Goal: Task Accomplishment & Management: Manage account settings

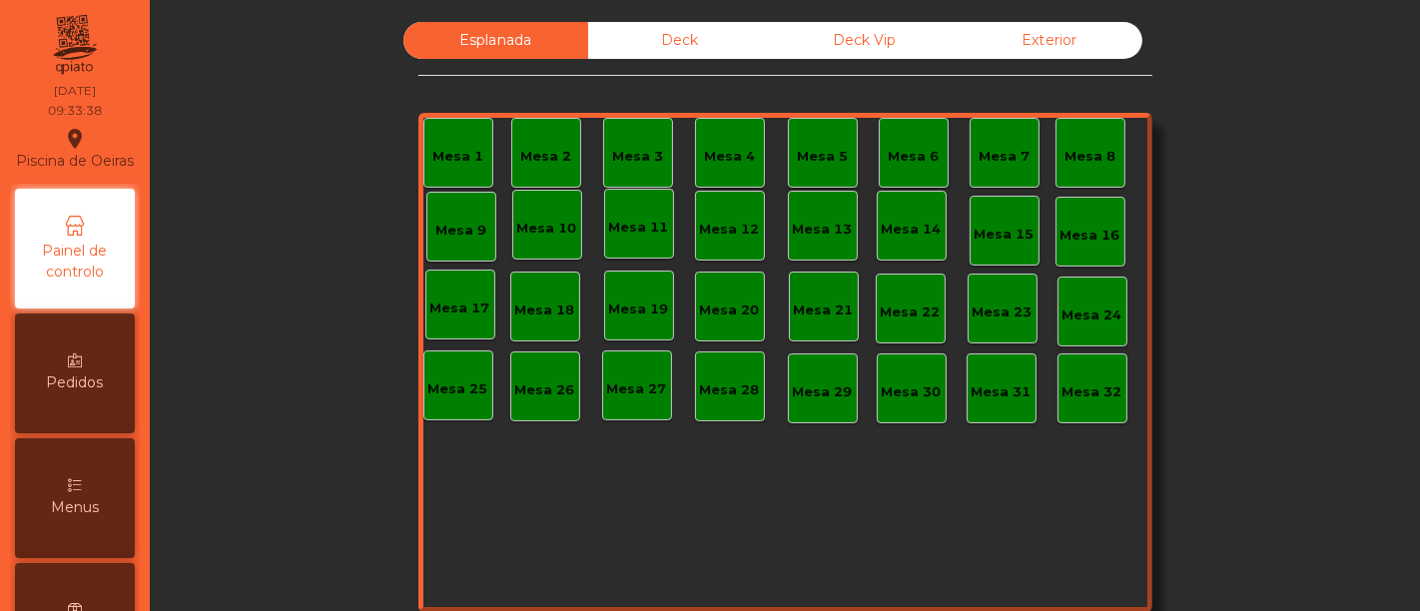
click at [692, 42] on div "Deck" at bounding box center [680, 40] width 185 height 37
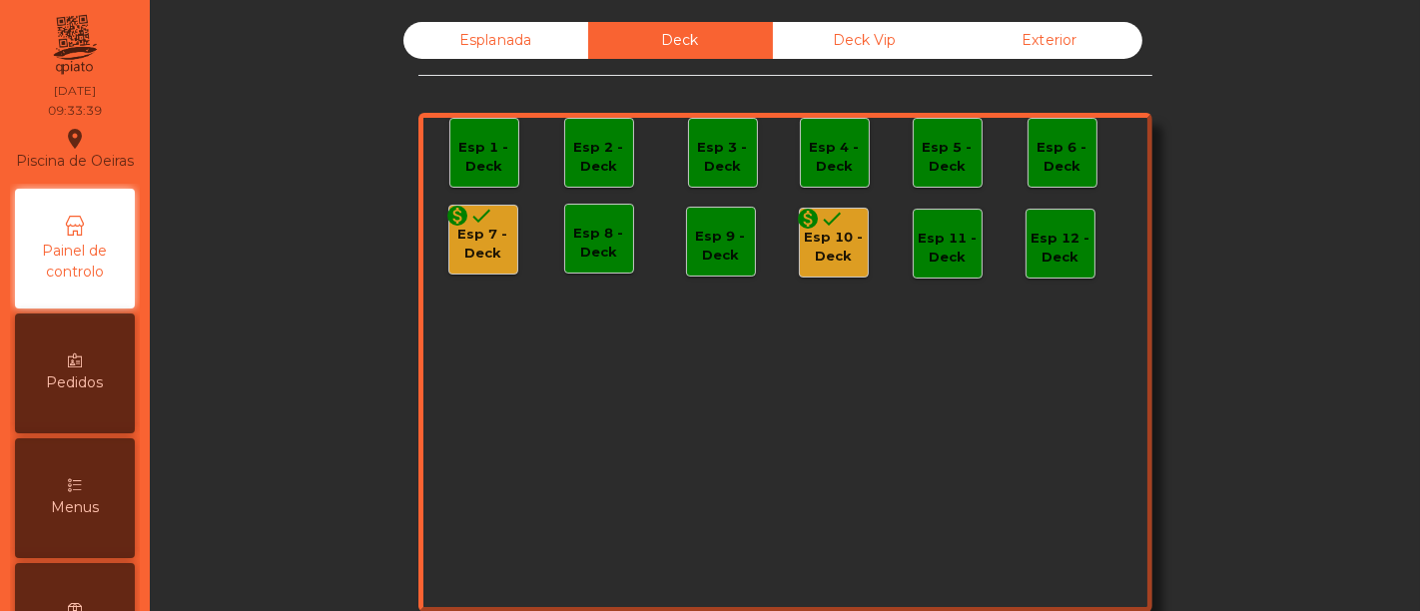
click at [823, 237] on div "Esp 10 - Deck" at bounding box center [834, 247] width 68 height 39
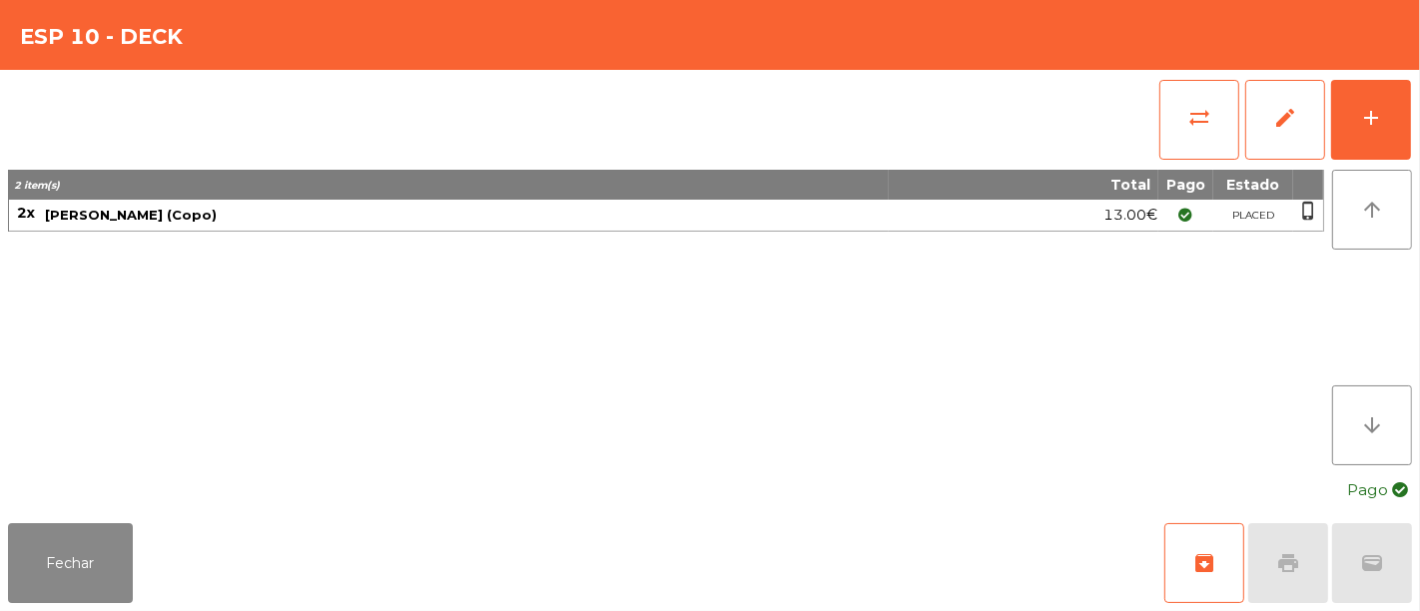
click at [823, 237] on div "2 item(s) Total Pago Estado 2x Sangria Tinta (Copo) 13.00€ PLACED phone_iphone" at bounding box center [666, 318] width 1317 height 296
click at [1217, 560] on button "archive" at bounding box center [1205, 563] width 80 height 80
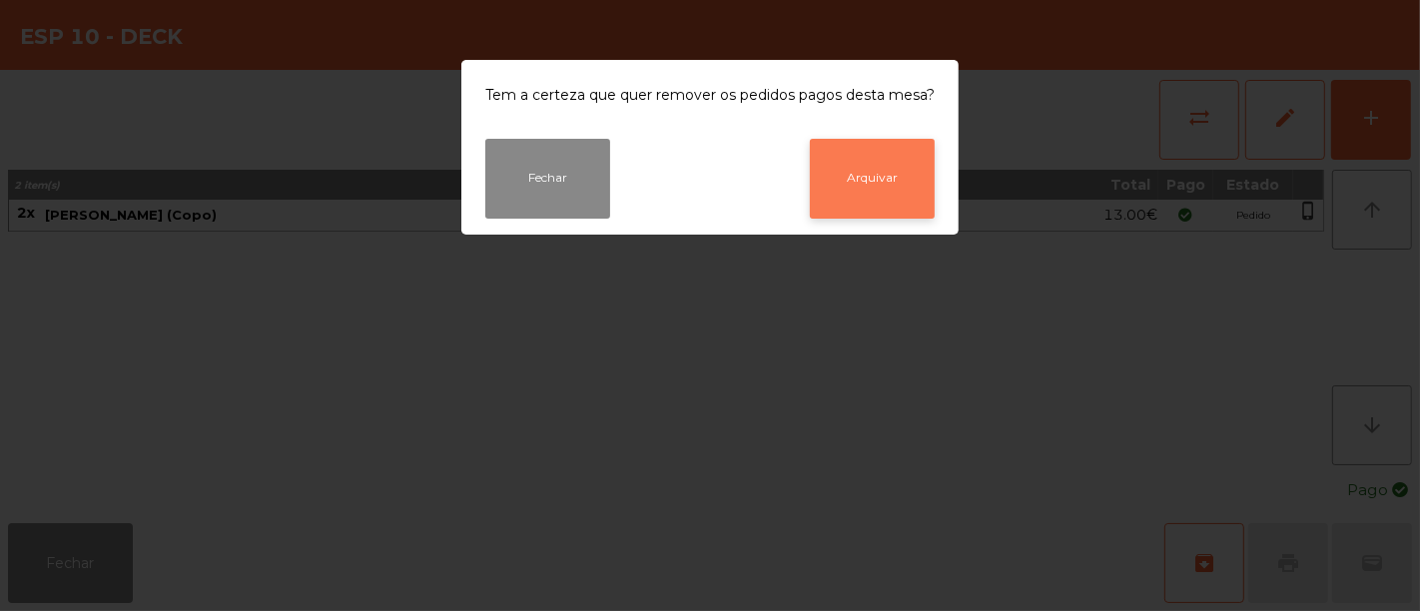
click at [861, 168] on button "Arquivar" at bounding box center [872, 179] width 125 height 80
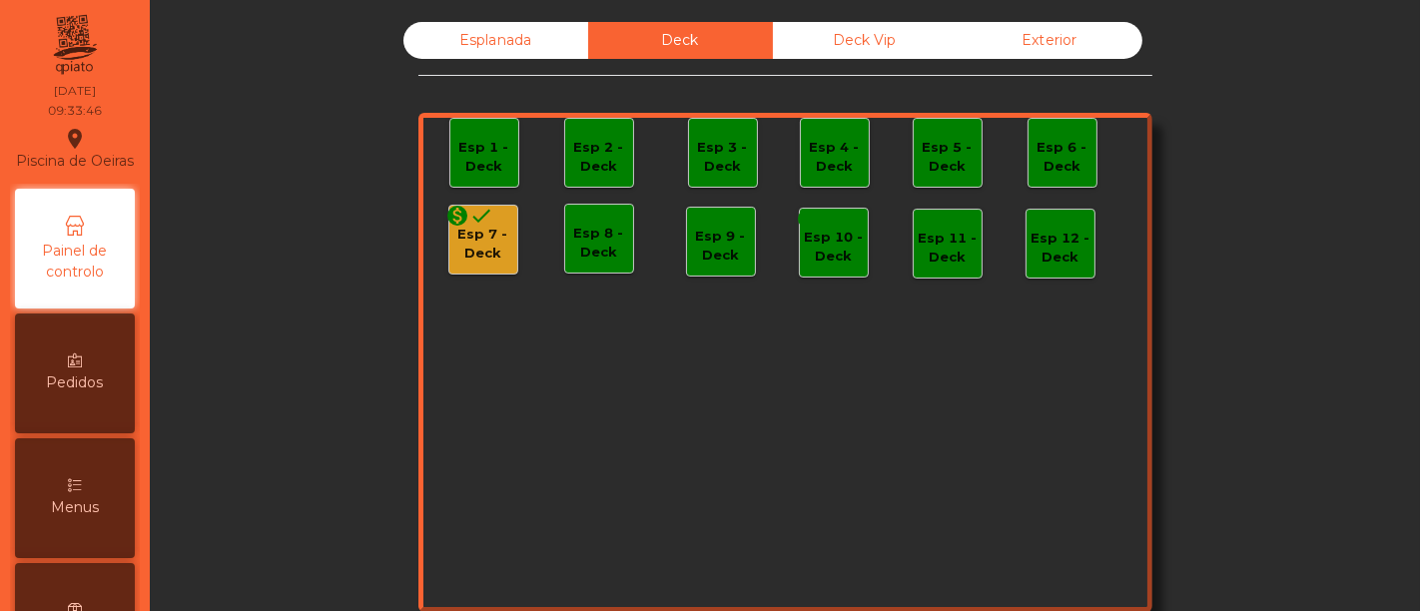
click at [481, 244] on div "Esp 7 - Deck" at bounding box center [484, 244] width 68 height 39
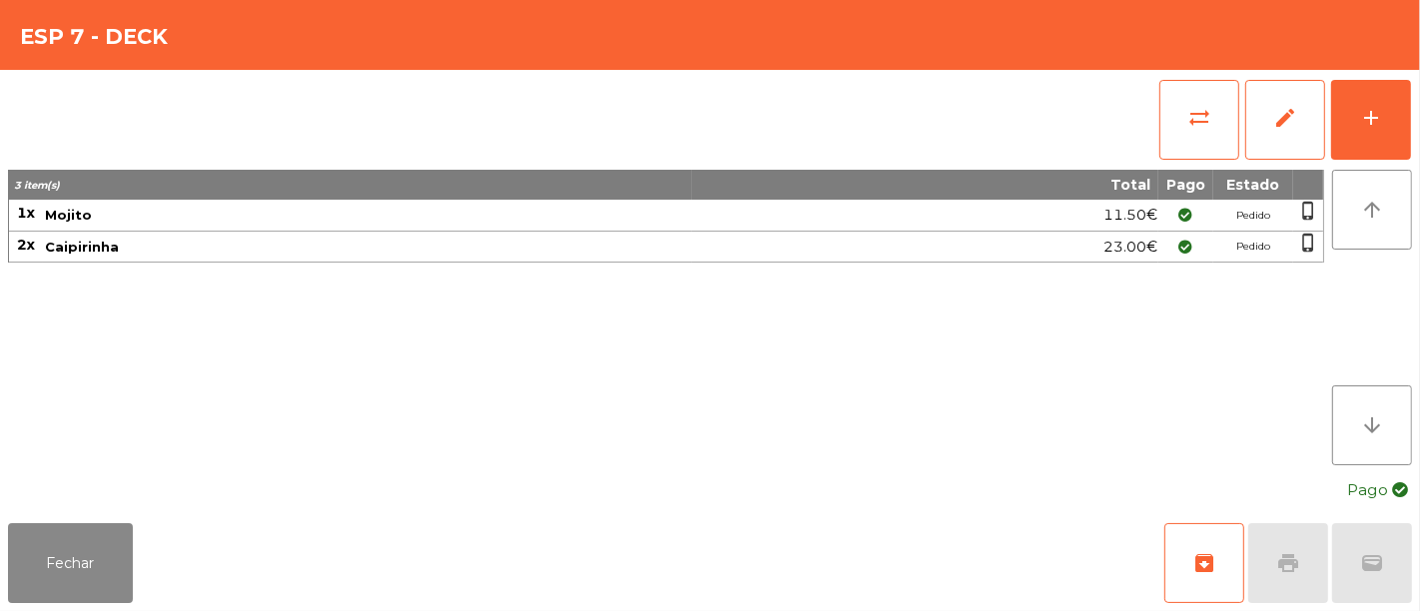
click at [481, 244] on span "Caipirinha" at bounding box center [367, 247] width 645 height 16
click at [1212, 559] on span "archive" at bounding box center [1205, 563] width 24 height 24
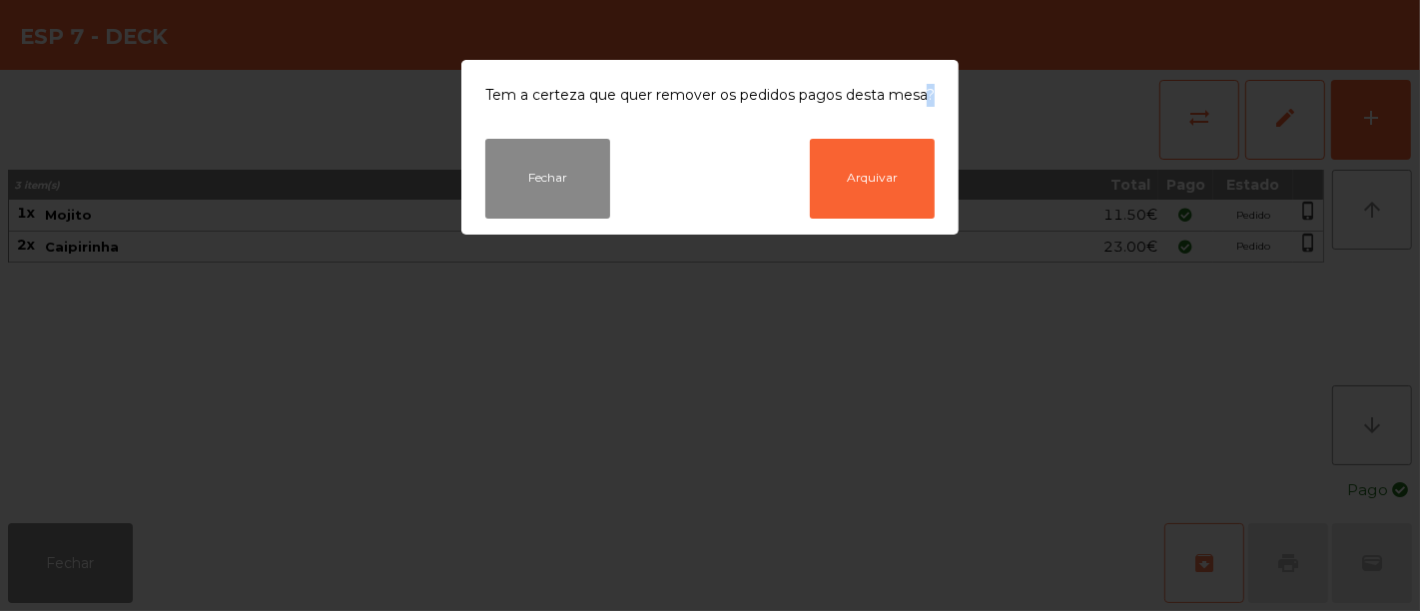
click at [1212, 559] on ngb-modal-window "Tem a certeza que quer remover os pedidos pagos desta mesa? Fechar Arquivar" at bounding box center [710, 305] width 1420 height 611
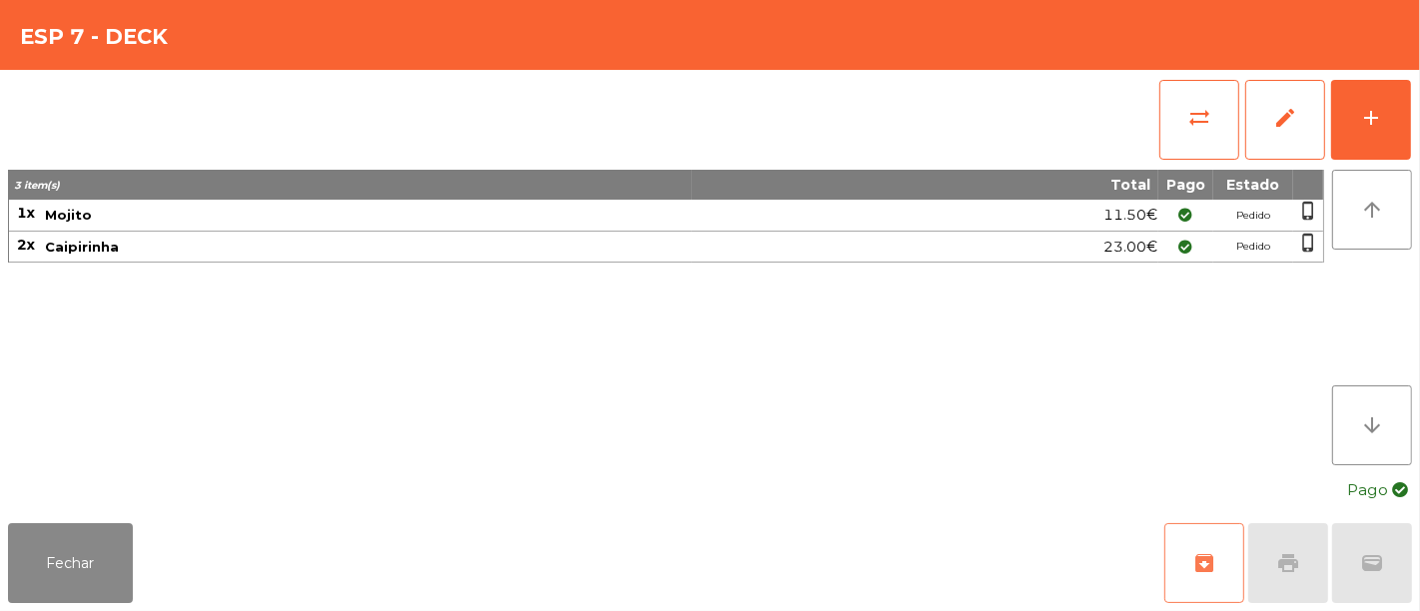
click at [1202, 571] on span "archive" at bounding box center [1205, 563] width 24 height 24
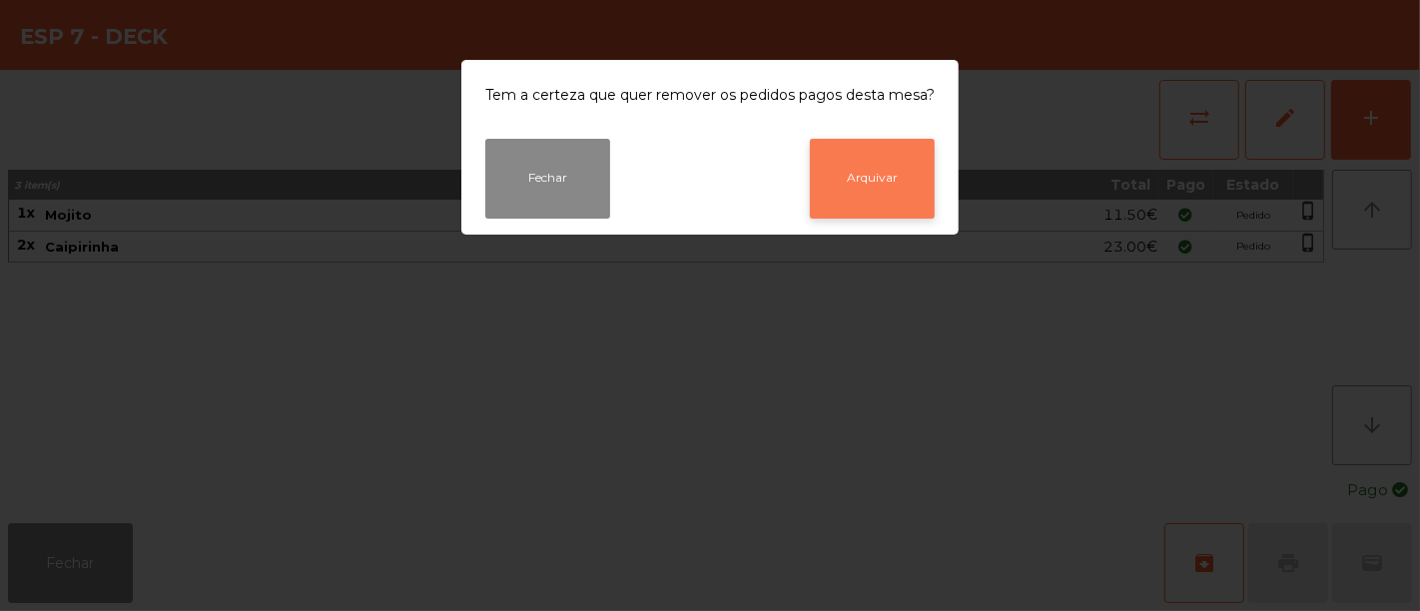
click at [891, 185] on button "Arquivar" at bounding box center [872, 179] width 125 height 80
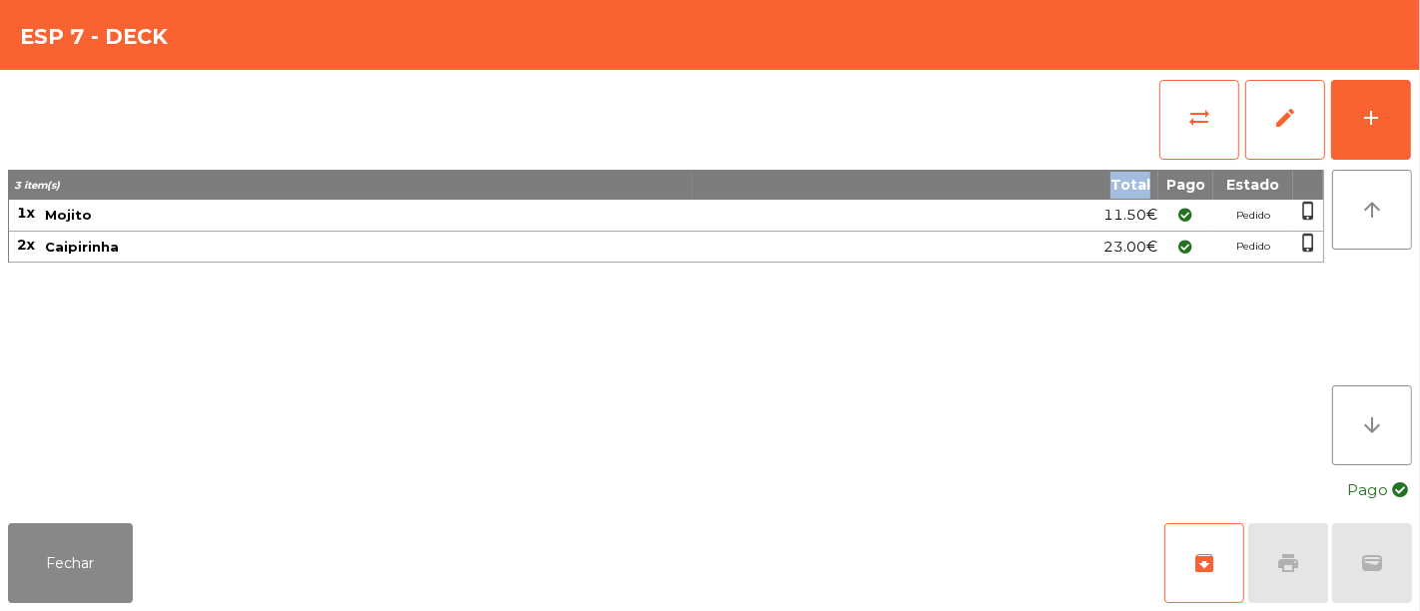
click at [891, 185] on th "Total" at bounding box center [925, 185] width 467 height 30
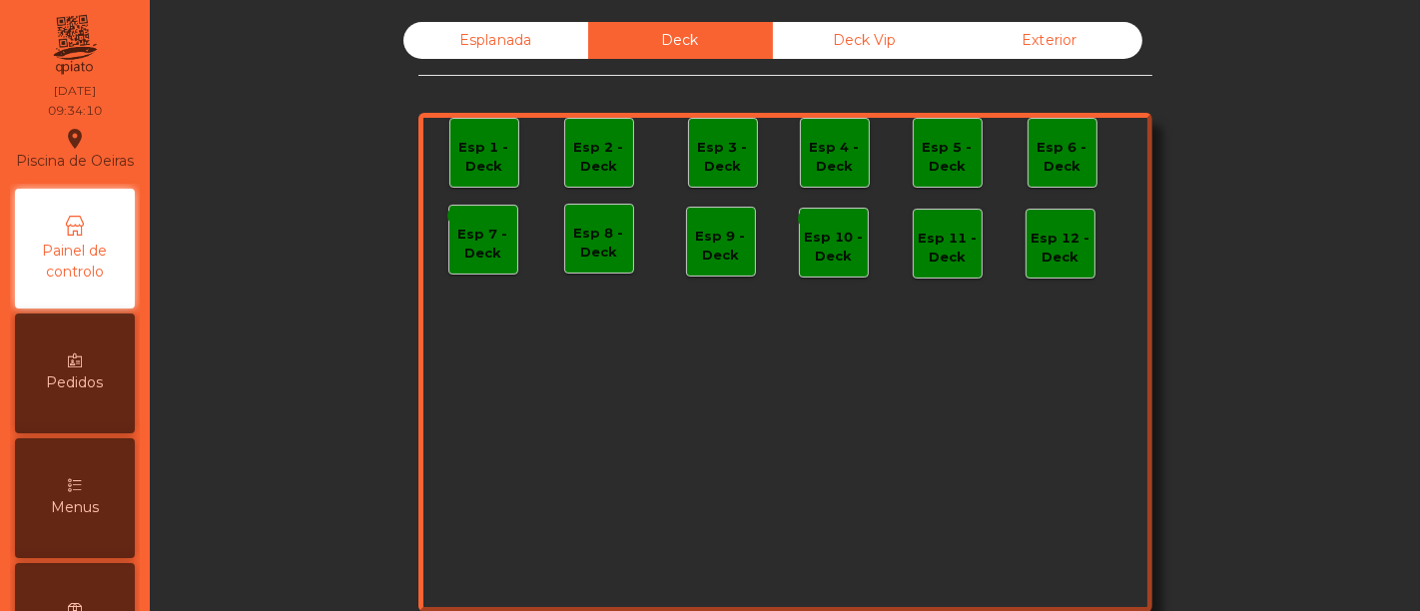
click at [884, 35] on div "Deck Vip" at bounding box center [865, 40] width 185 height 37
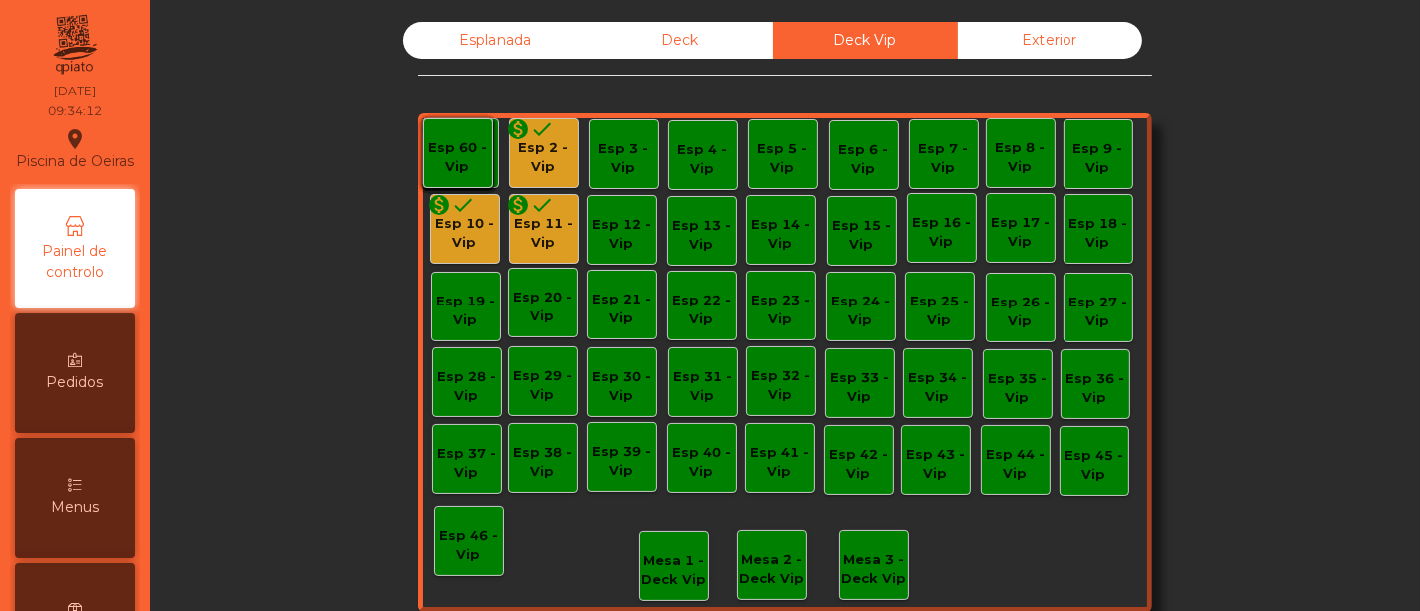
click at [540, 127] on icon "done" at bounding box center [543, 129] width 24 height 24
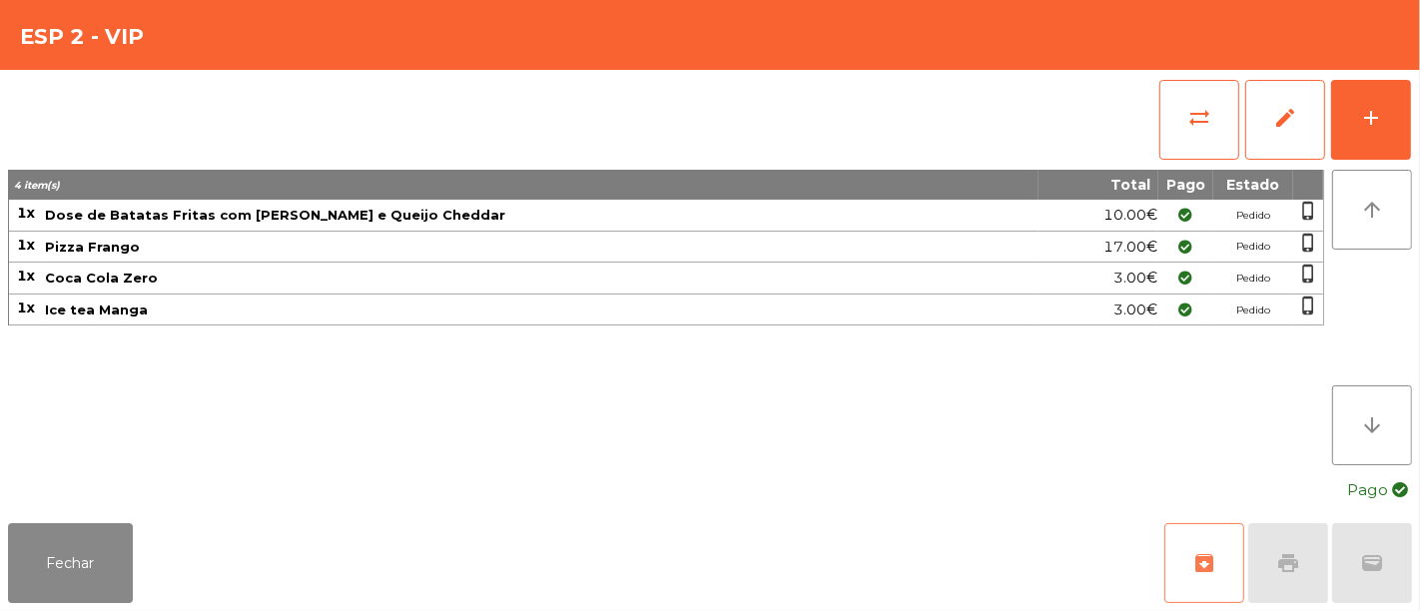
click at [1229, 563] on button "archive" at bounding box center [1205, 563] width 80 height 80
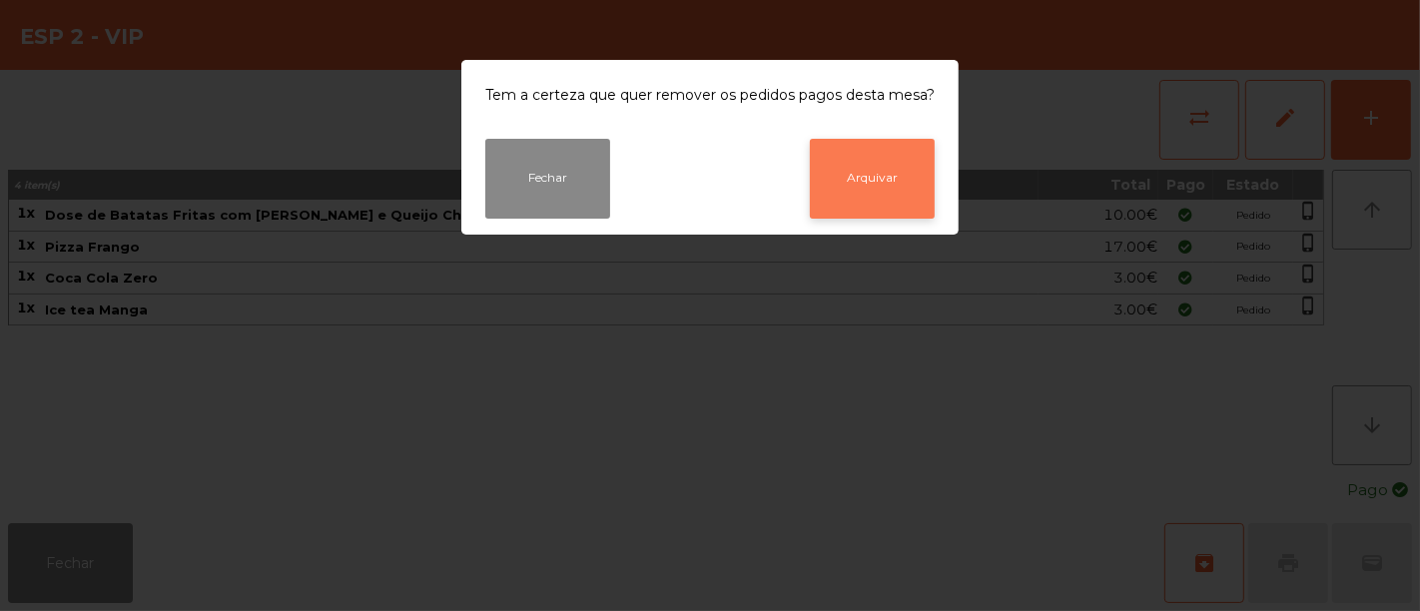
click at [893, 204] on button "Arquivar" at bounding box center [872, 179] width 125 height 80
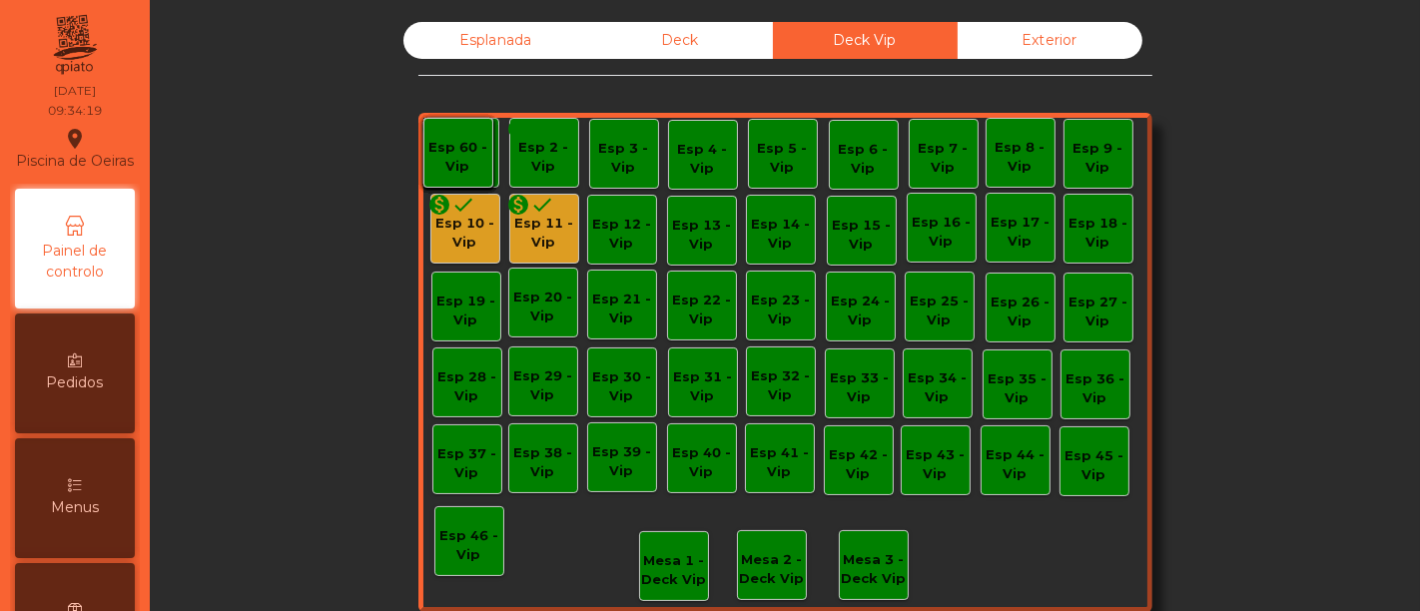
click at [533, 220] on div "monetization_on done" at bounding box center [531, 208] width 48 height 30
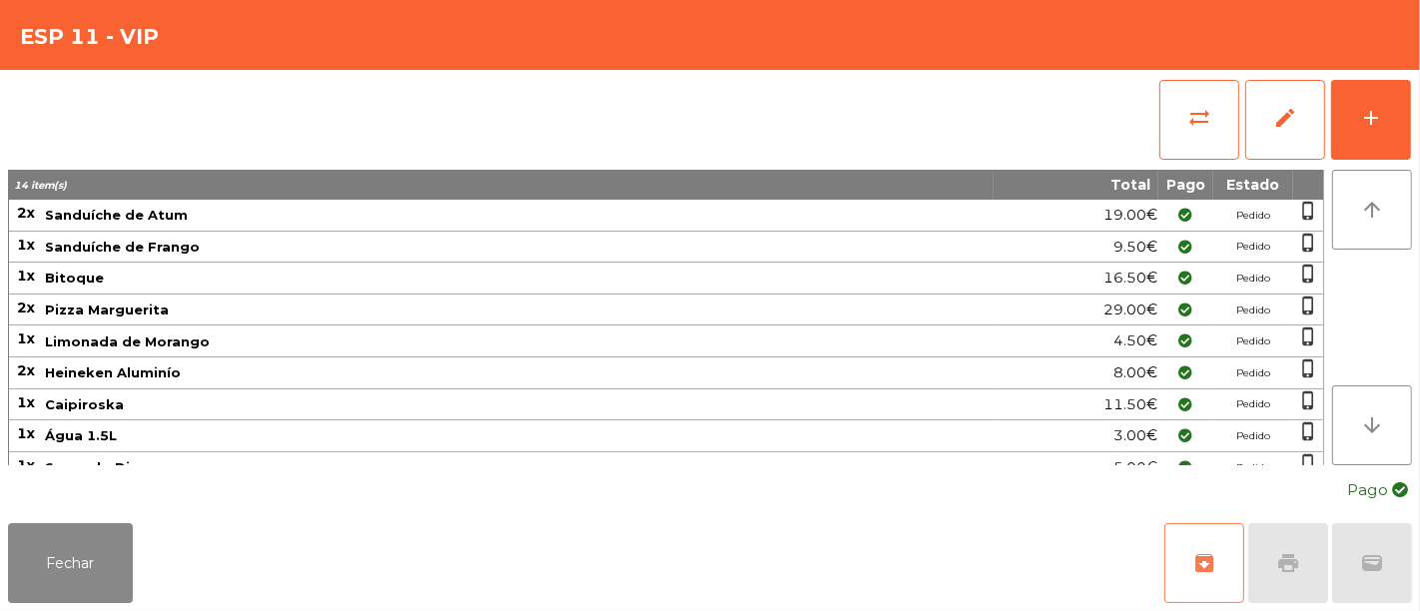
click at [1210, 558] on span "archive" at bounding box center [1205, 563] width 24 height 24
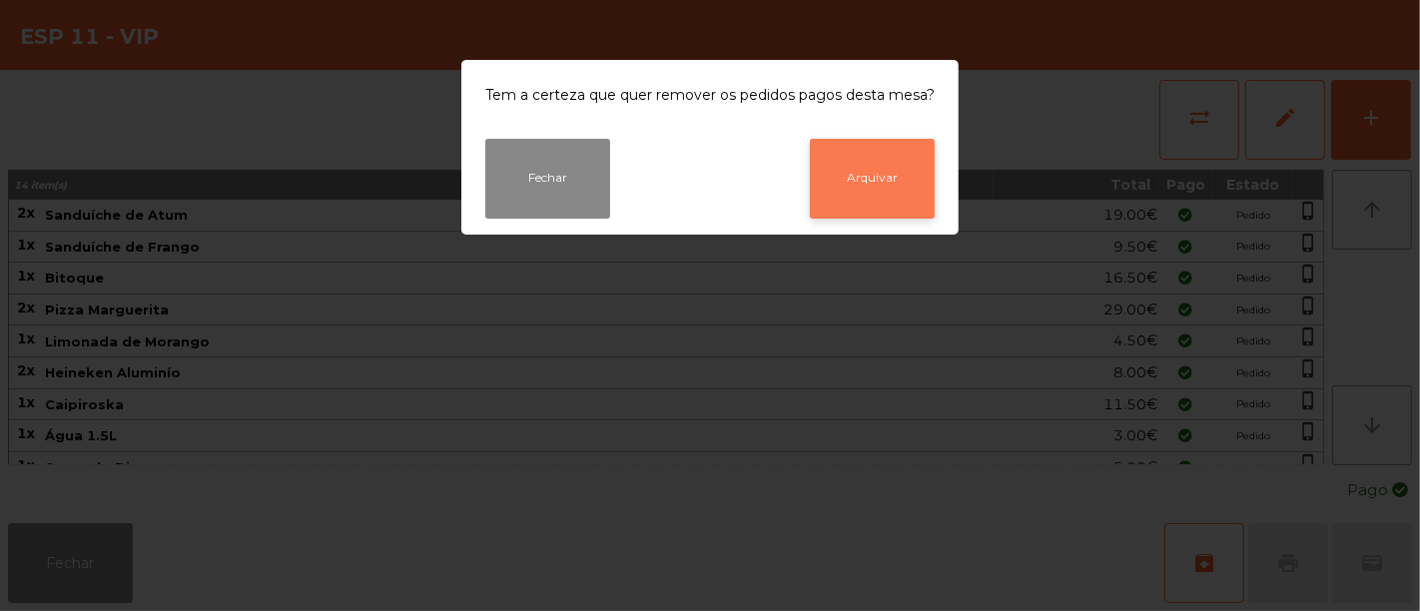
click at [893, 181] on button "Arquivar" at bounding box center [872, 179] width 125 height 80
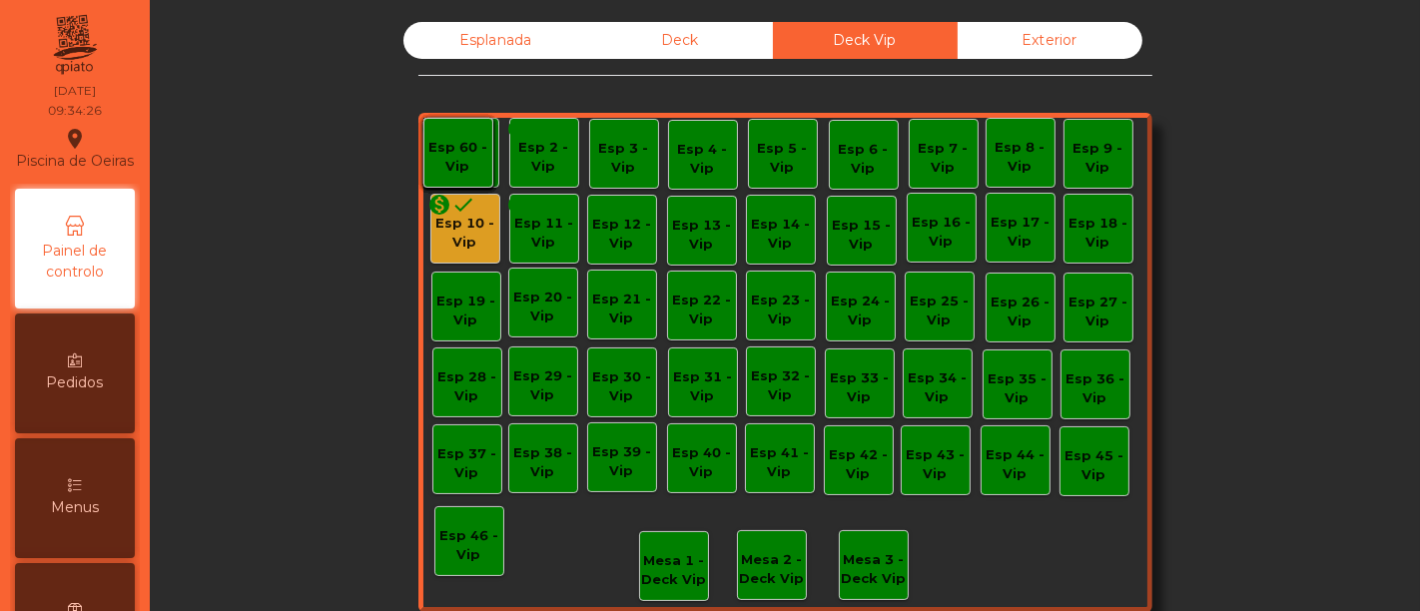
click at [468, 221] on div "Esp 10 - Vip" at bounding box center [466, 233] width 68 height 39
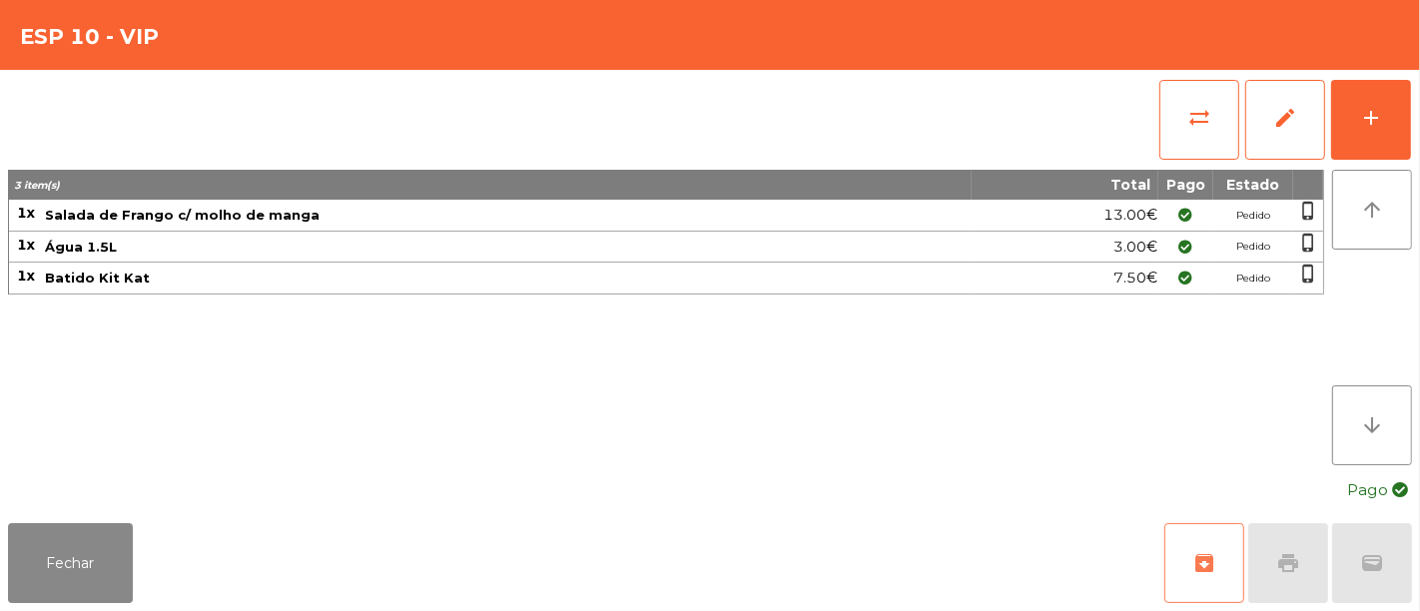
click at [1211, 556] on span "archive" at bounding box center [1205, 563] width 24 height 24
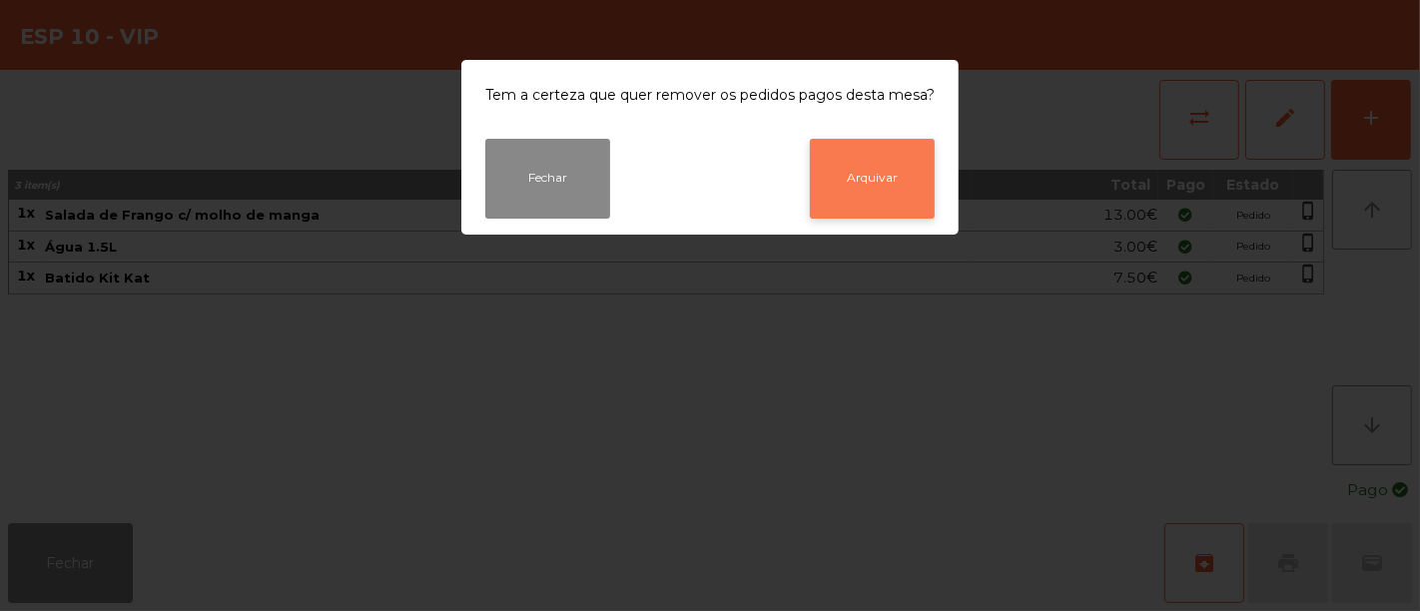
click at [861, 185] on button "Arquivar" at bounding box center [872, 179] width 125 height 80
